Goal: Transaction & Acquisition: Purchase product/service

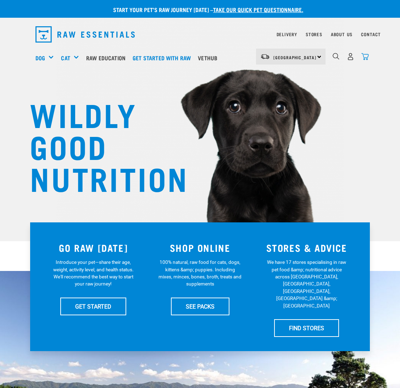
click at [367, 56] on img "dropdown navigation" at bounding box center [364, 56] width 7 height 7
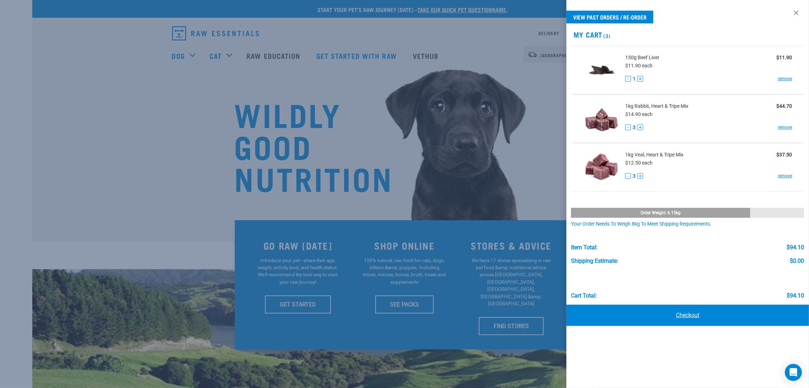
click at [400, 315] on link "Checkout" at bounding box center [687, 315] width 243 height 21
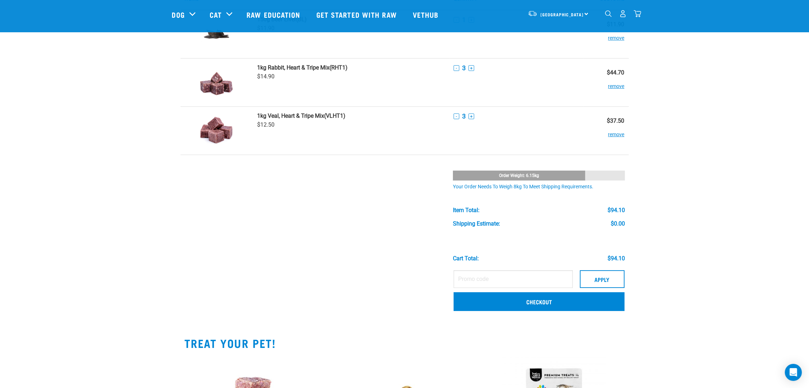
scroll to position [106, 0]
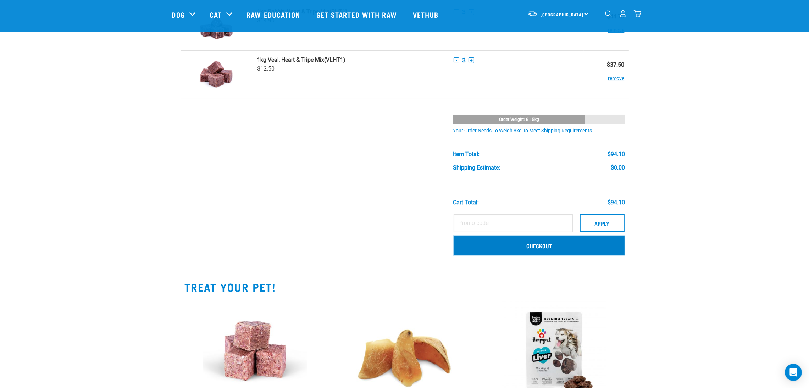
click at [549, 243] on link "Checkout" at bounding box center [539, 245] width 171 height 18
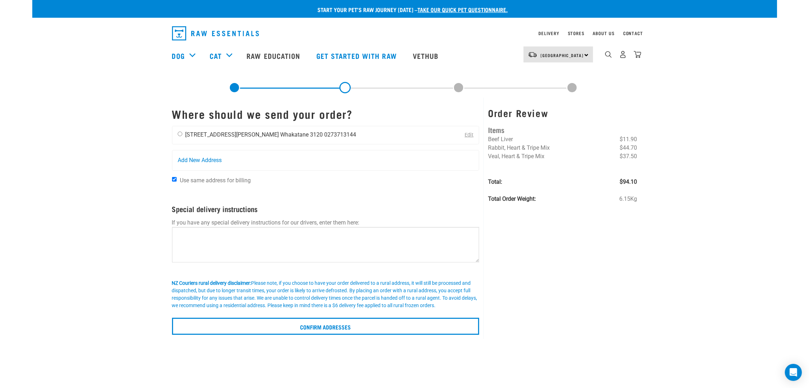
click at [178, 137] on div "Cindy Eichler 65 Henderson Street Whakatane 3120 0273713144" at bounding box center [266, 135] width 189 height 18
click at [180, 133] on input "radio" at bounding box center [180, 134] width 5 height 5
radio input "true"
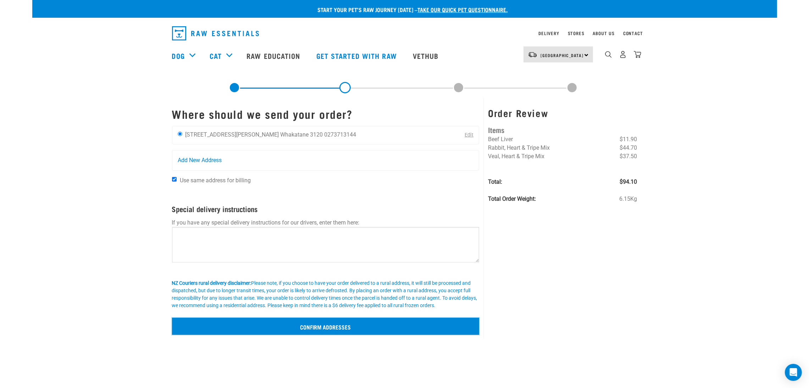
click at [337, 328] on input "Confirm addresses" at bounding box center [325, 326] width 307 height 17
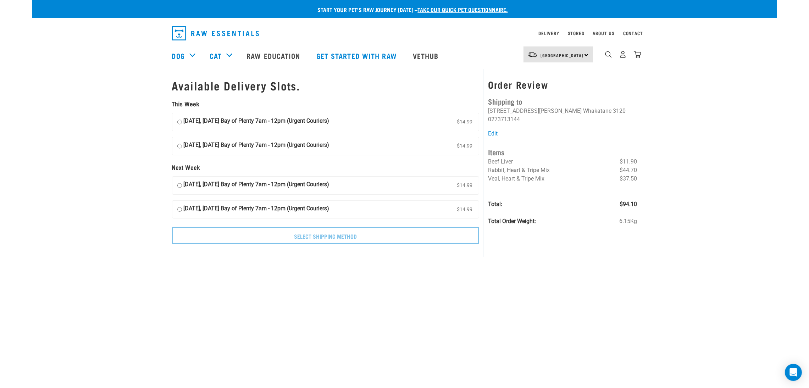
click at [179, 122] on input "04 September, Thursday Bay of Plenty 7am - 12pm (Urgent Couriers) $14.99" at bounding box center [179, 122] width 5 height 11
radio input "true"
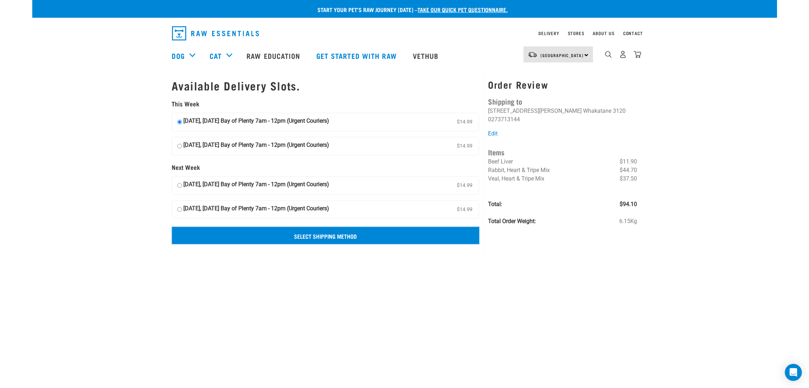
click at [316, 240] on input "Select Shipping Method" at bounding box center [325, 235] width 307 height 17
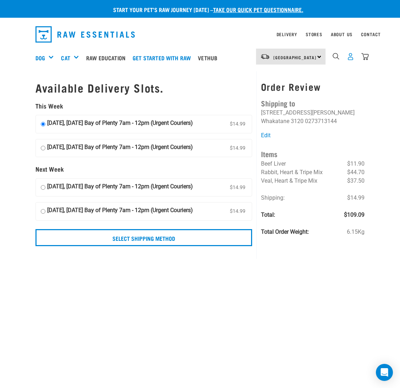
click at [350, 56] on img "dropdown navigation" at bounding box center [350, 56] width 7 height 7
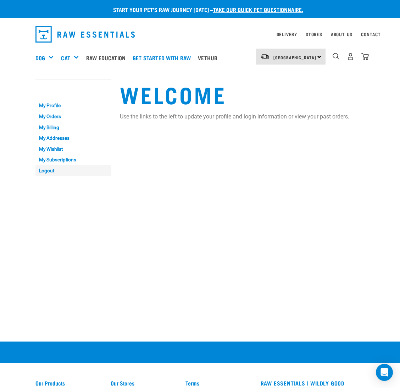
click at [46, 171] on link "Logout" at bounding box center [73, 170] width 76 height 11
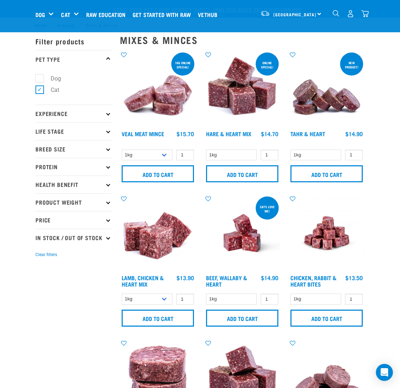
select select "767"
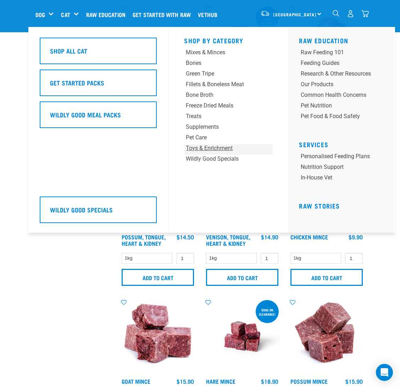
click at [208, 148] on div "Toys & Enrichment" at bounding box center [221, 148] width 70 height 9
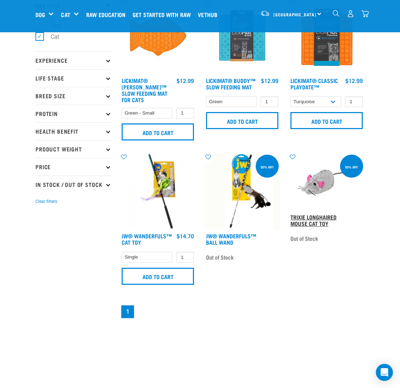
scroll to position [106, 0]
